Goal: Task Accomplishment & Management: Use online tool/utility

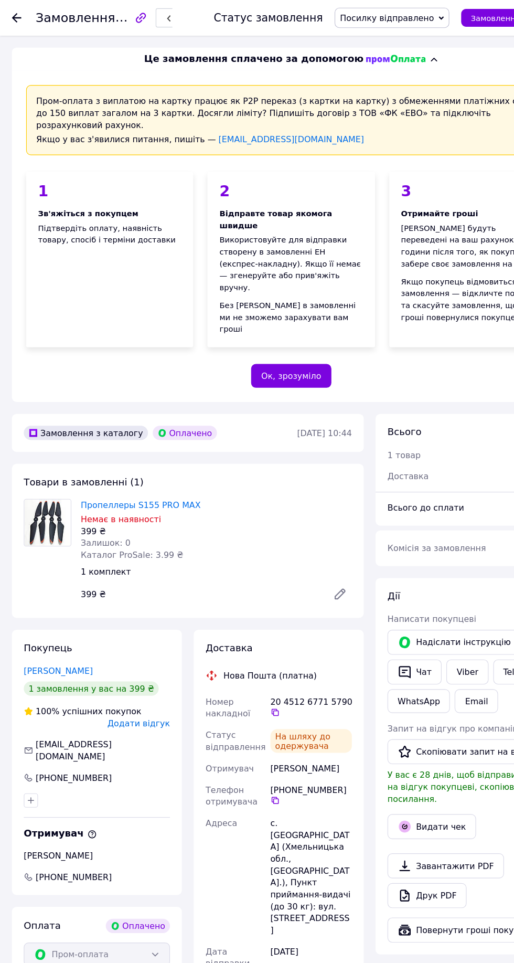
click at [15, 15] on use at bounding box center [14, 16] width 8 height 8
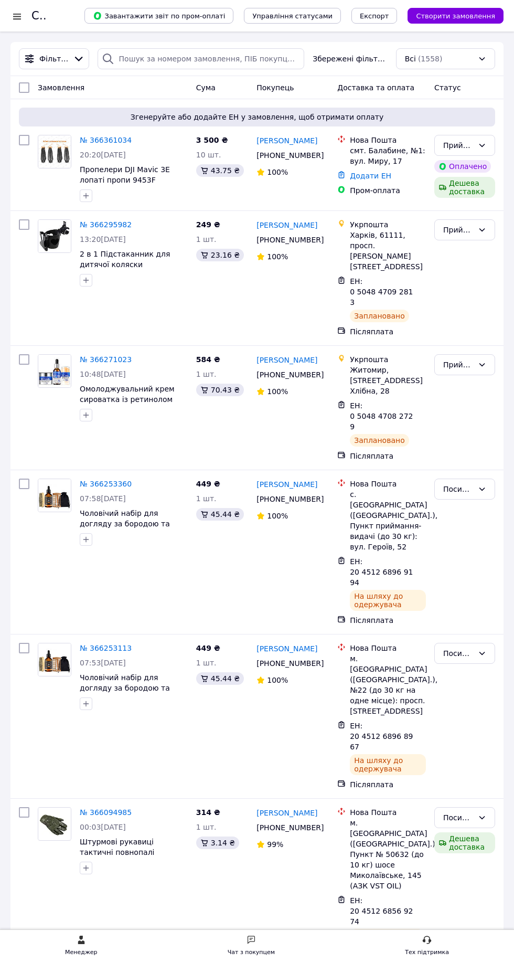
click at [99, 154] on span "20:20, 12.10.2025" at bounding box center [103, 155] width 46 height 8
click at [103, 143] on link "№ 366361034" at bounding box center [106, 140] width 52 height 8
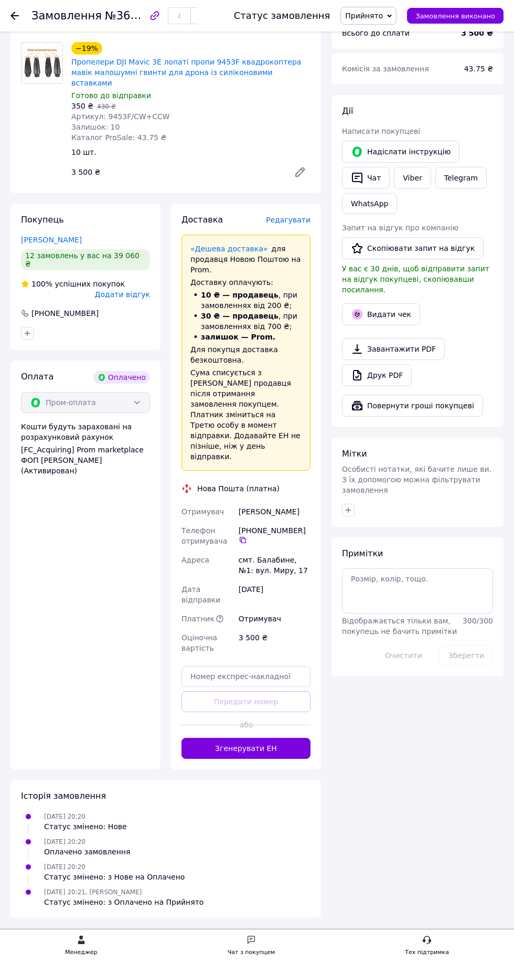
scroll to position [512, 0]
click at [209, 758] on button "Згенерувати ЕН" at bounding box center [245, 747] width 129 height 21
